Goal: Task Accomplishment & Management: Manage account settings

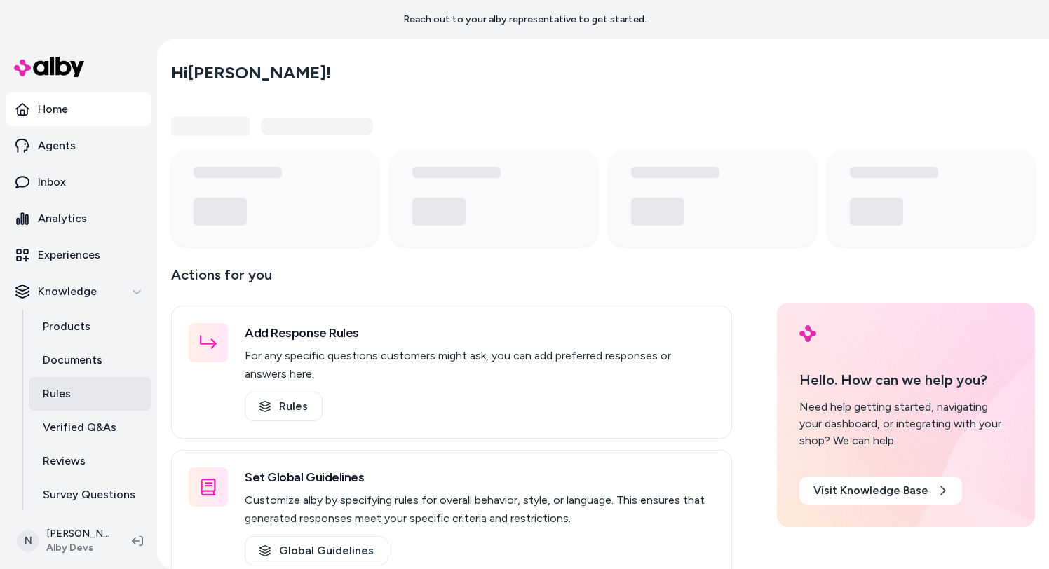
scroll to position [38, 0]
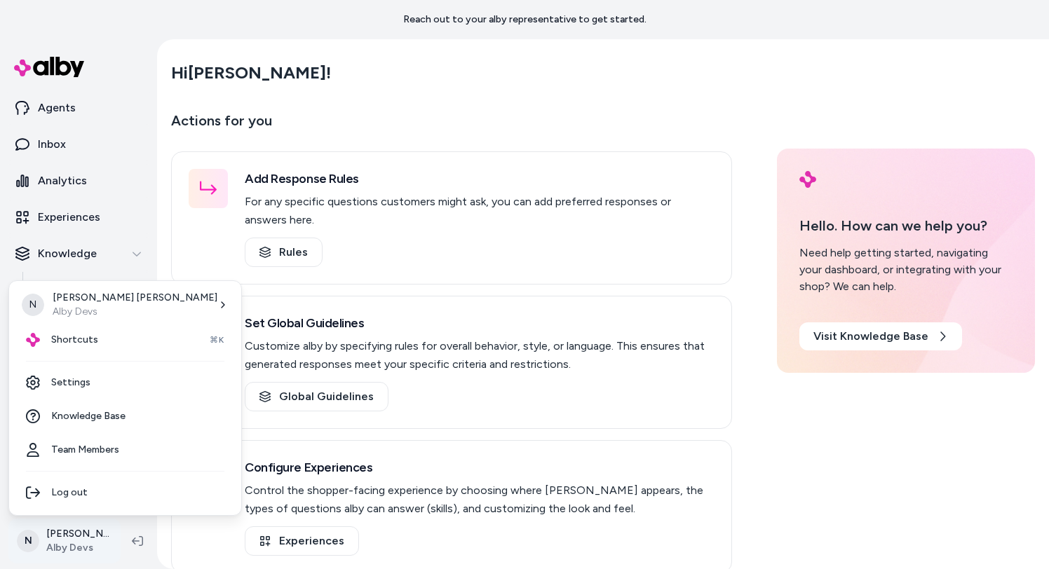
click at [69, 531] on html "Reach out to your alby representative to get started. Home Agents Inbox Analyti…" at bounding box center [524, 284] width 1049 height 569
click at [93, 384] on link "Settings" at bounding box center [125, 383] width 221 height 34
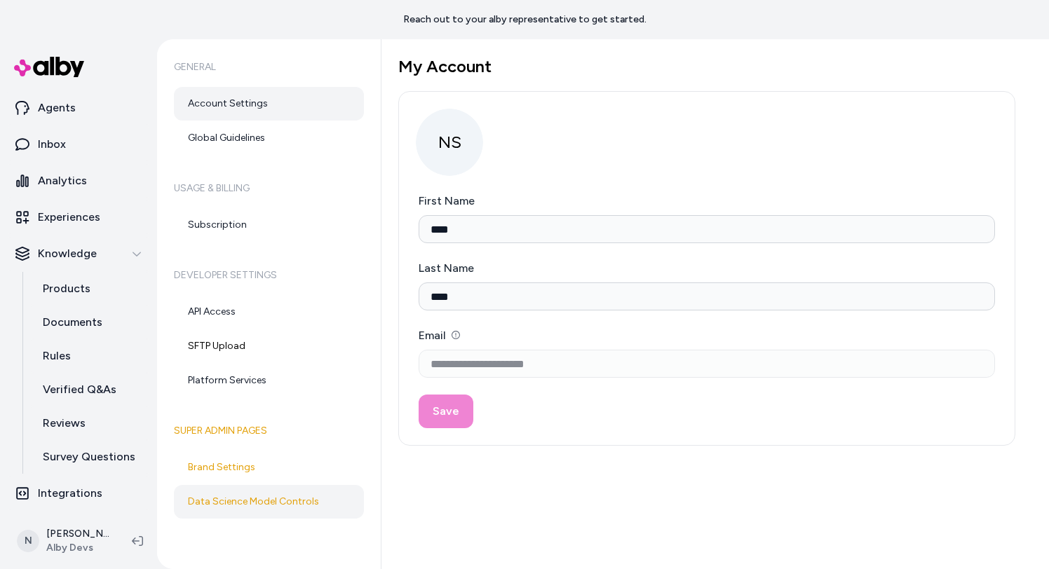
click at [270, 498] on link "Data Science Model Controls" at bounding box center [269, 502] width 190 height 34
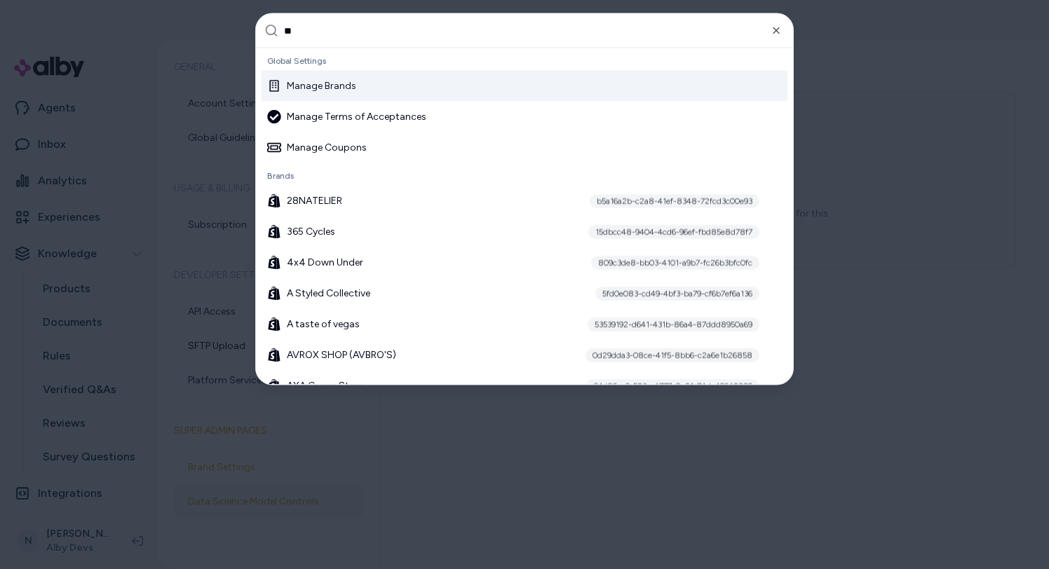
type input "***"
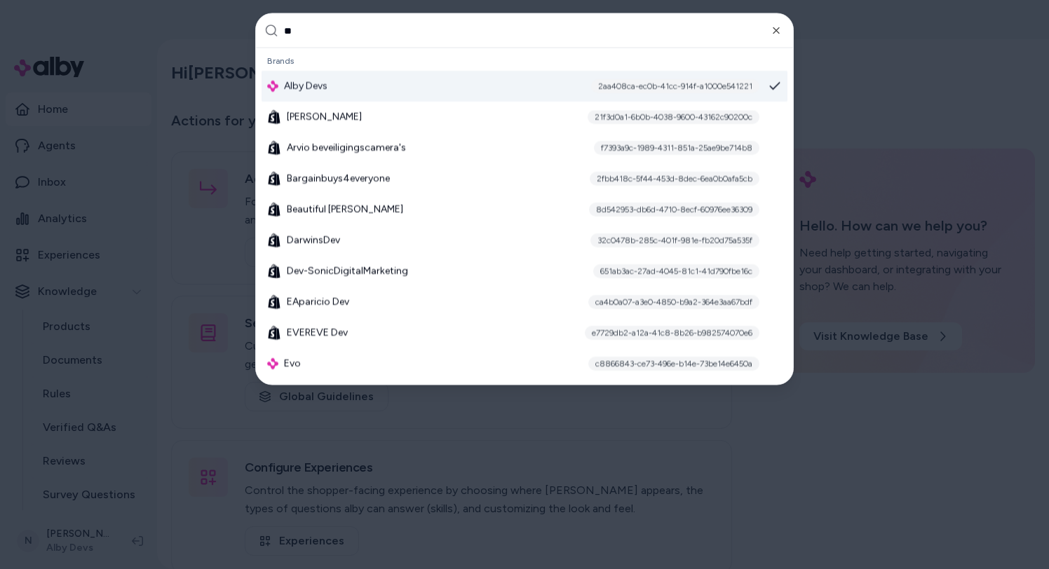
type input "***"
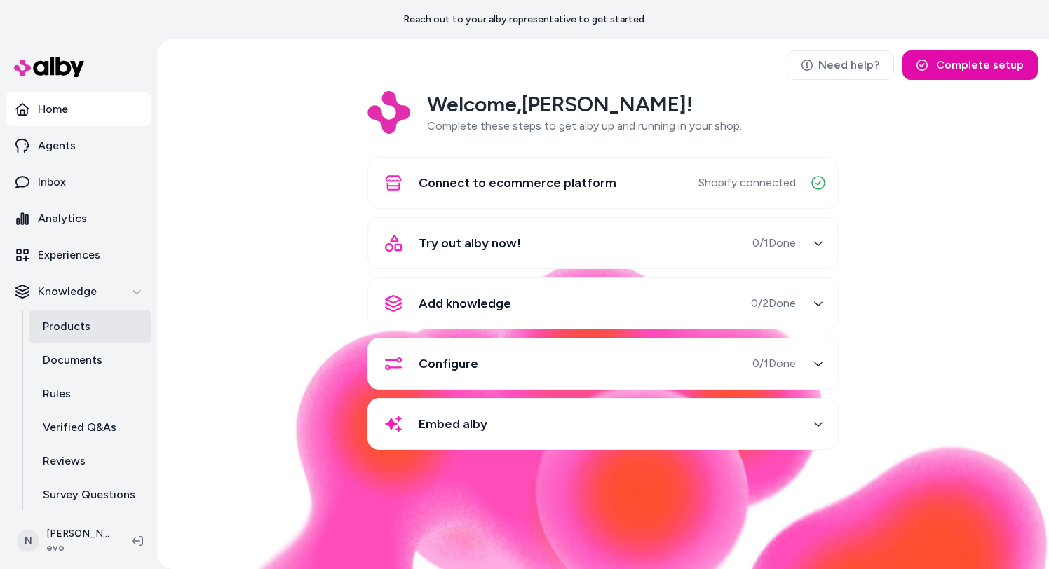
click at [90, 319] on link "Products" at bounding box center [90, 327] width 123 height 34
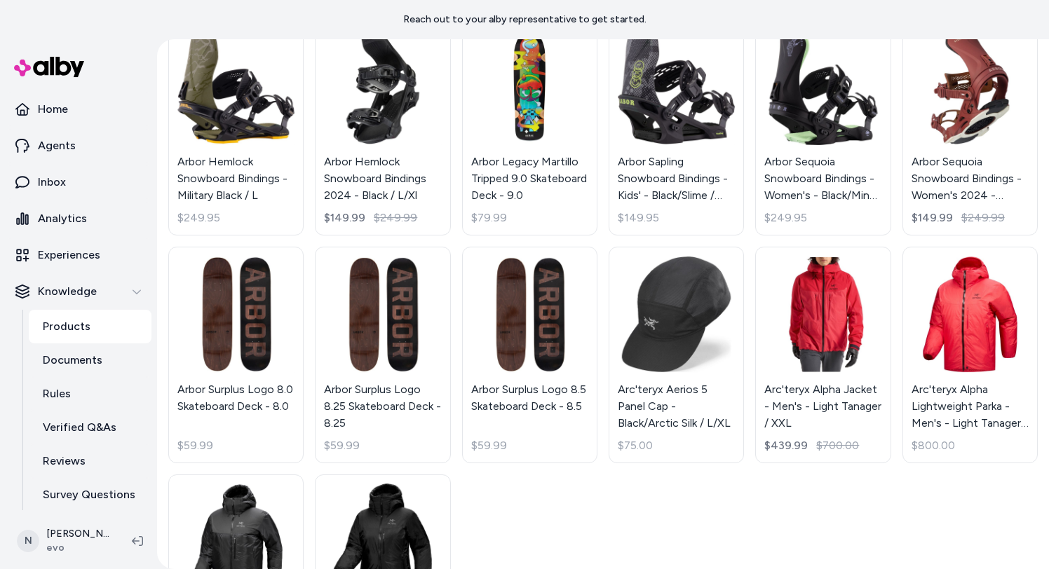
scroll to position [2751, 0]
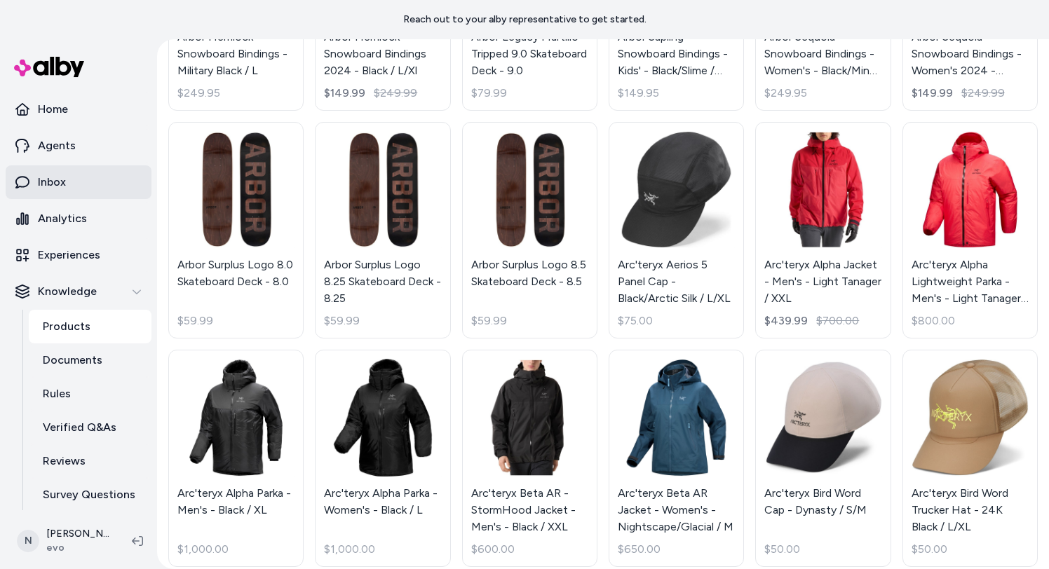
click at [119, 171] on link "Inbox" at bounding box center [79, 182] width 146 height 34
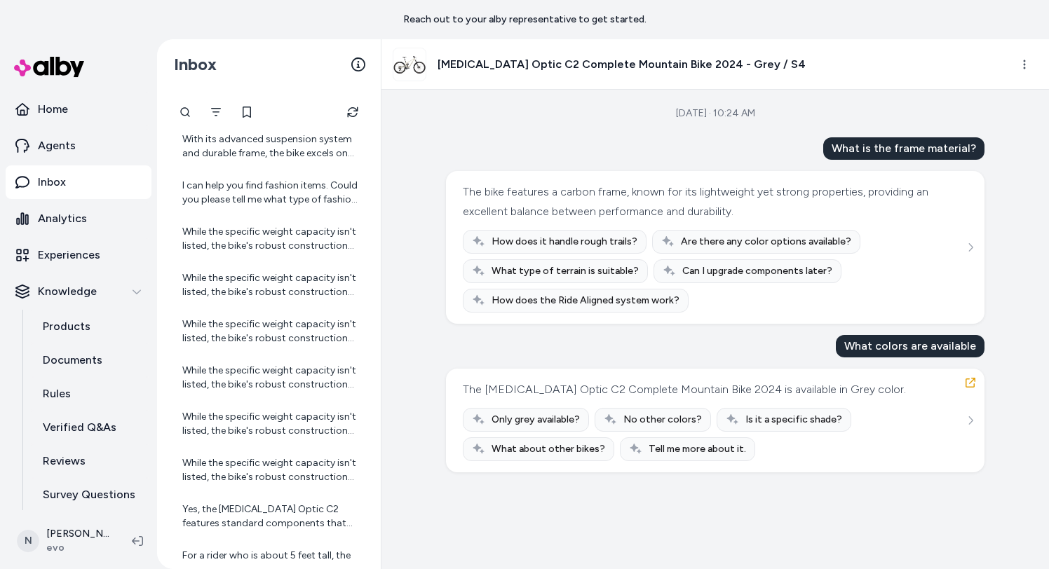
scroll to position [269, 0]
click at [210, 252] on div "While the specific weight capacity isn't listed, the bike's robust construction…" at bounding box center [269, 237] width 196 height 45
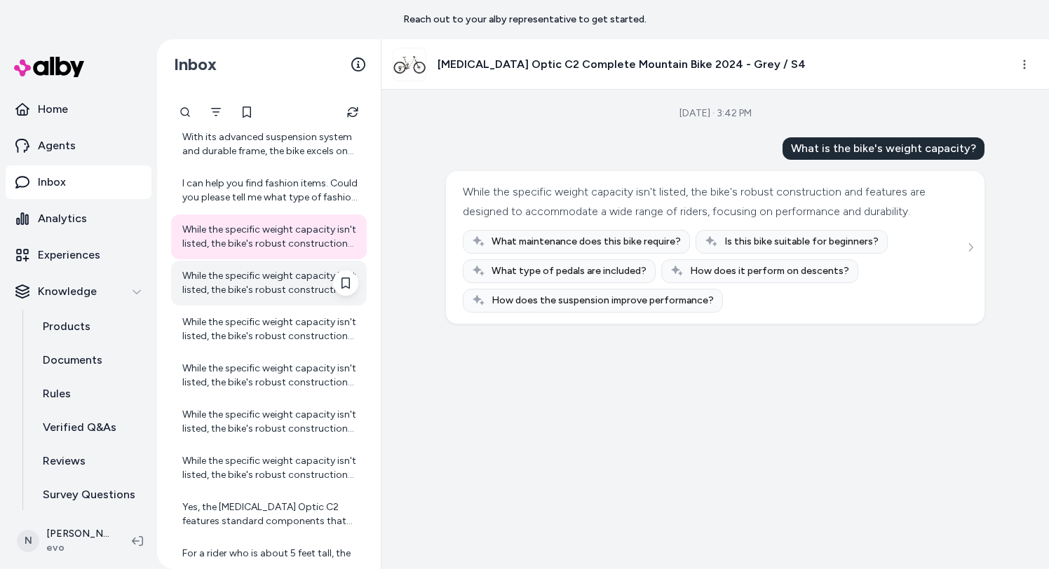
scroll to position [301, 0]
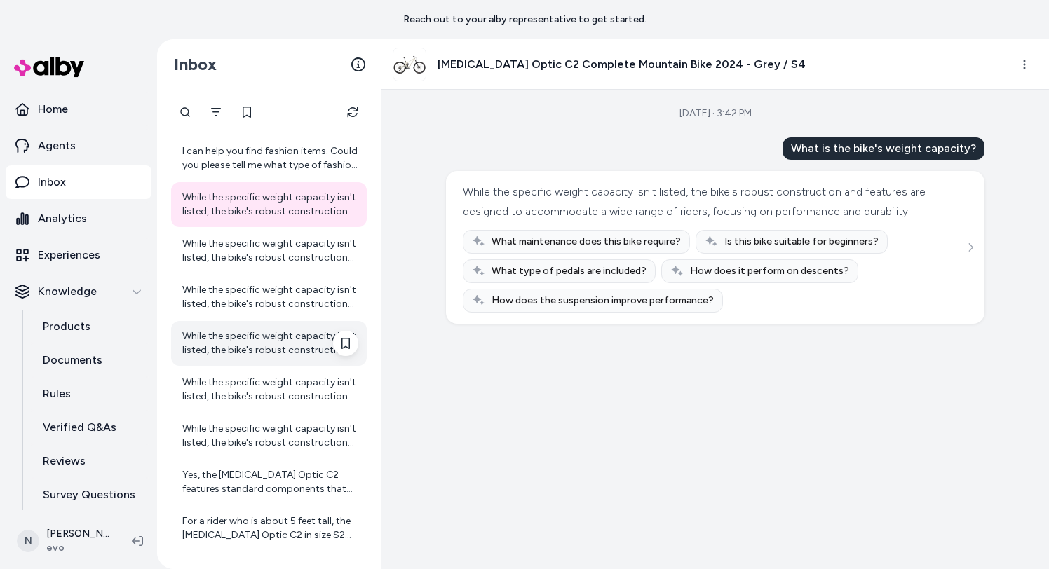
click at [224, 347] on div "While the specific weight capacity isn't listed, the bike's robust construction…" at bounding box center [270, 344] width 176 height 28
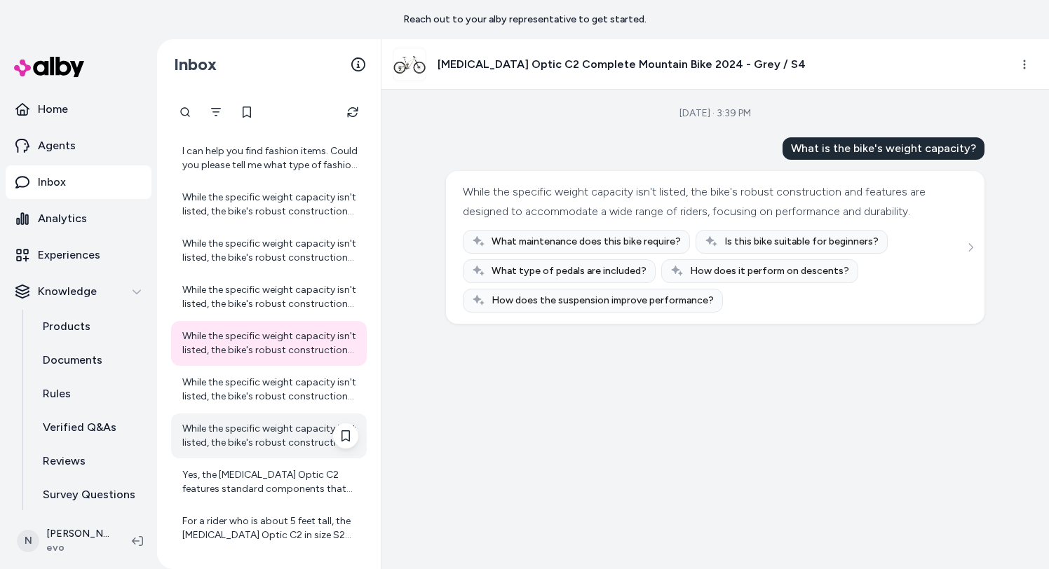
click at [239, 416] on div "While the specific weight capacity isn't listed, the bike's robust construction…" at bounding box center [269, 436] width 196 height 45
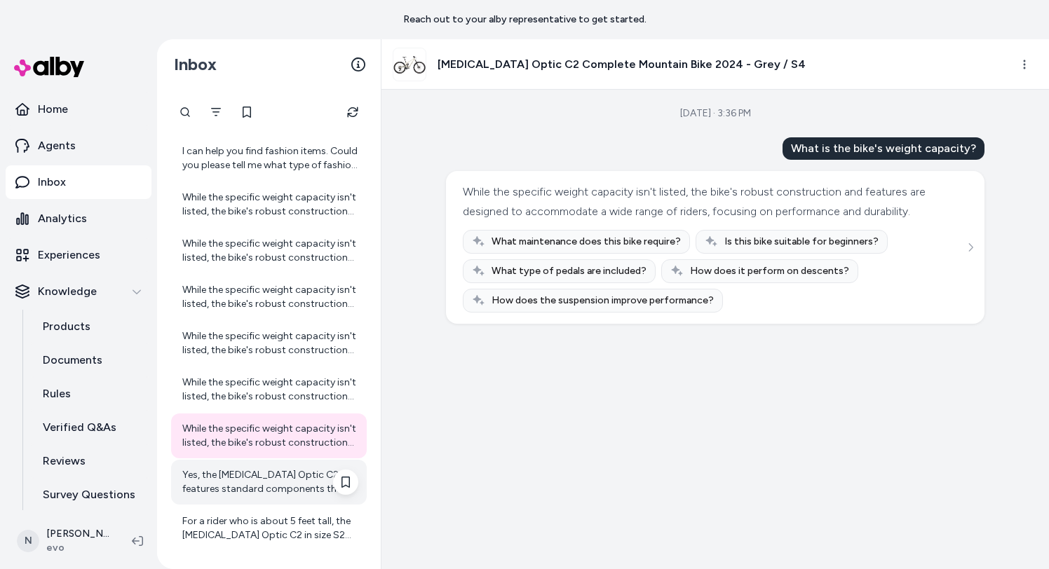
click at [244, 496] on div "Yes, the Norco Optic C2 features standard components that can be upgraded over …" at bounding box center [269, 482] width 196 height 45
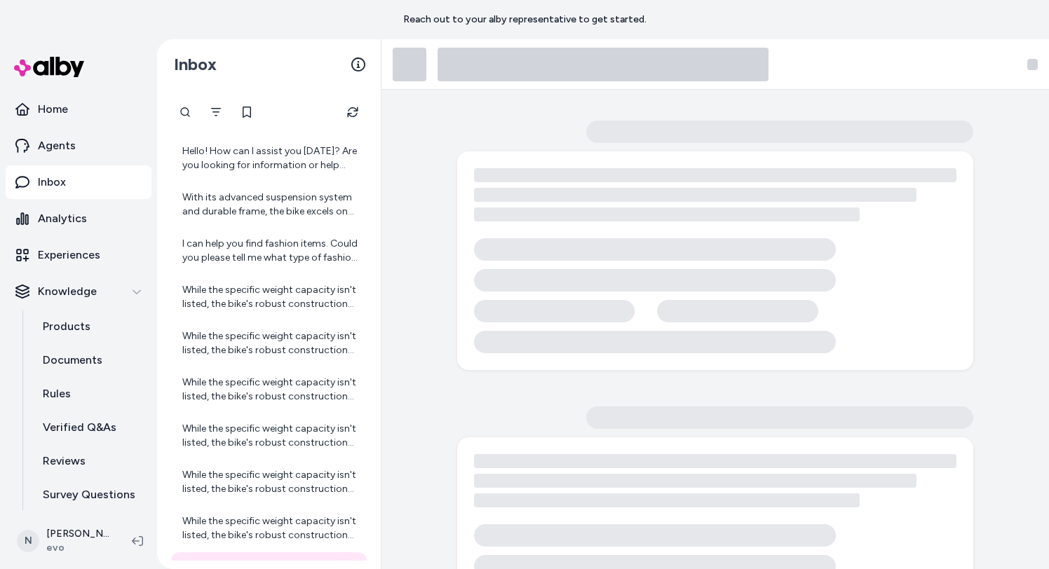
scroll to position [301, 0]
